Goal: Transaction & Acquisition: Purchase product/service

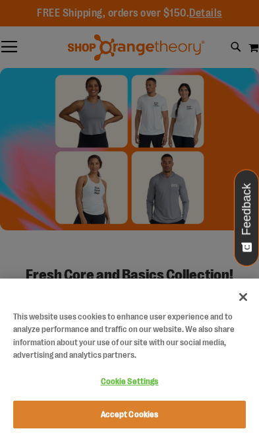
click at [245, 303] on button "Close" at bounding box center [243, 296] width 29 height 29
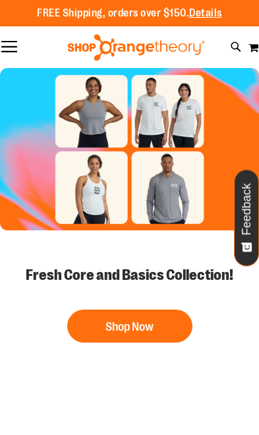
click at [160, 327] on button "Shop Now" at bounding box center [129, 325] width 125 height 33
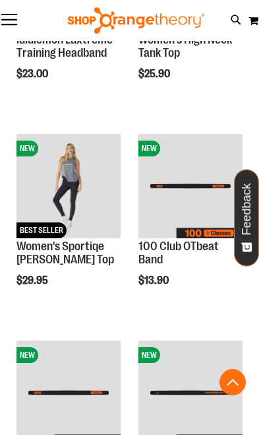
scroll to position [511, 0]
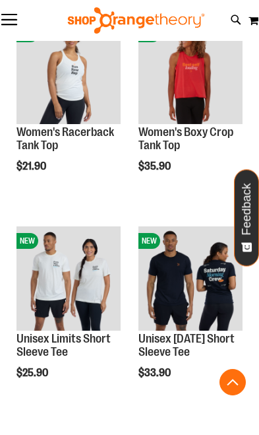
scroll to position [2058, 0]
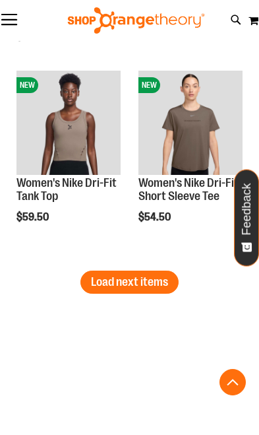
scroll to position [3669, 0]
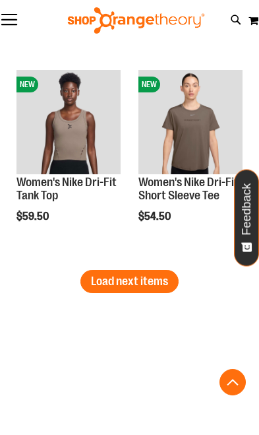
click at [150, 278] on span "Load next items" at bounding box center [129, 280] width 77 height 13
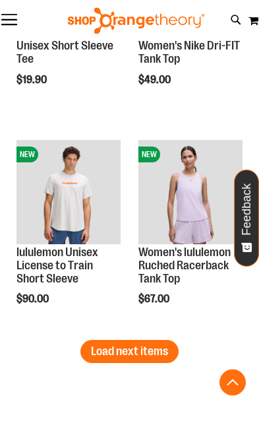
scroll to position [4838, 0]
click at [146, 352] on span "Load next items" at bounding box center [129, 350] width 77 height 13
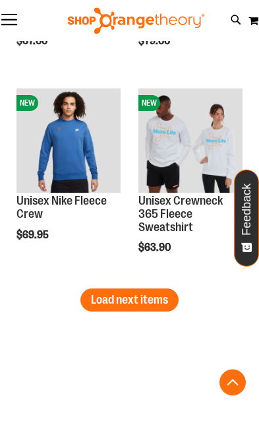
scroll to position [6129, 0]
click at [153, 297] on span "Load next items" at bounding box center [129, 299] width 77 height 13
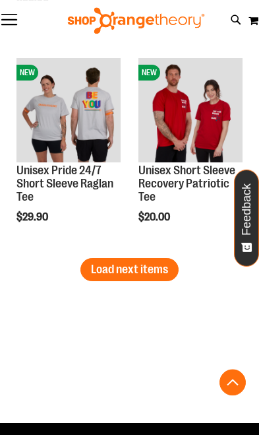
scroll to position [7398, 0]
click at [147, 276] on button "Load next items" at bounding box center [129, 269] width 98 height 23
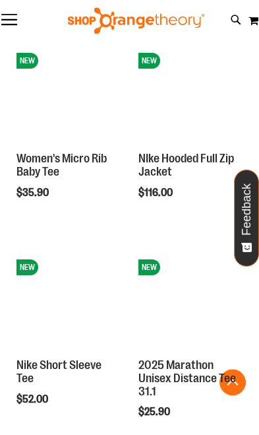
scroll to position [6570, 0]
